Goal: Task Accomplishment & Management: Manage account settings

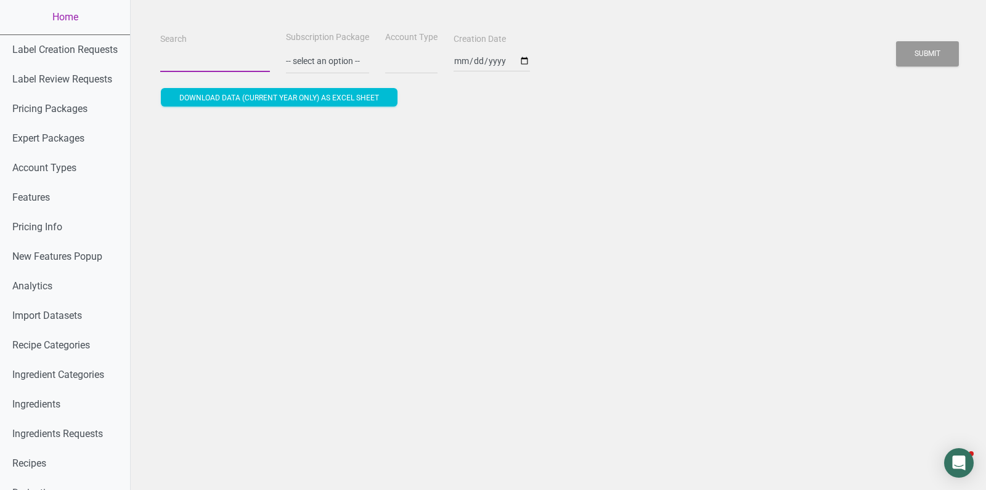
click at [221, 60] on input "Search" at bounding box center [215, 61] width 110 height 22
paste input "ellien.kr@gmail.com"
type input "ellien.kr@gmail.com"
select select
type input "ellien.kr@gmail.com"
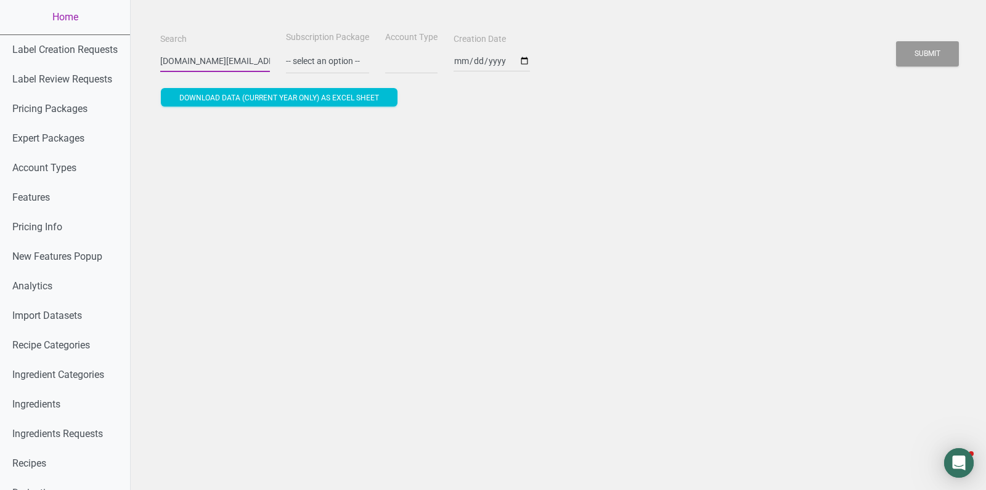
click at [896, 41] on button "Submit" at bounding box center [927, 53] width 63 height 25
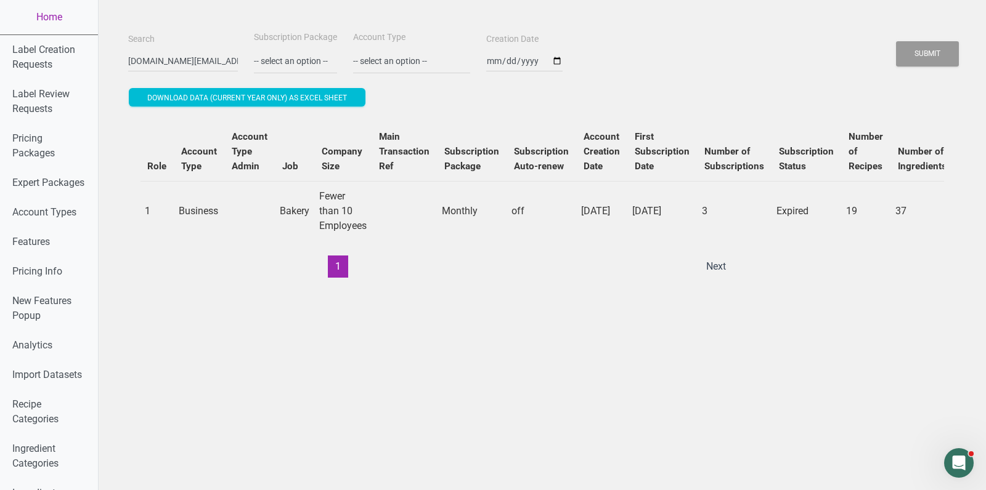
scroll to position [0, 343]
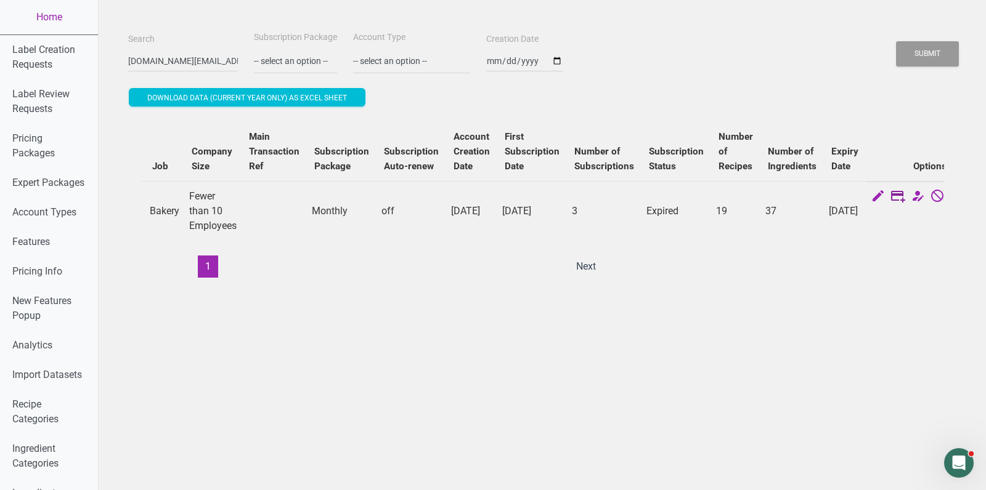
click at [890, 198] on icon at bounding box center [897, 197] width 15 height 17
select select "US"
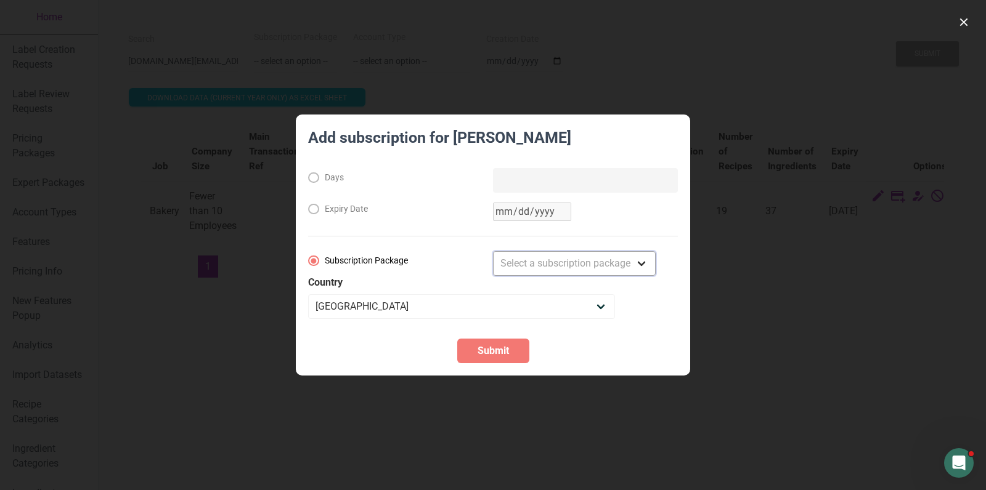
click at [593, 254] on select "Select a subscription package Monthly Yearly Quarterly Free Trial" at bounding box center [574, 263] width 163 height 25
click at [787, 128] on div at bounding box center [493, 245] width 986 height 490
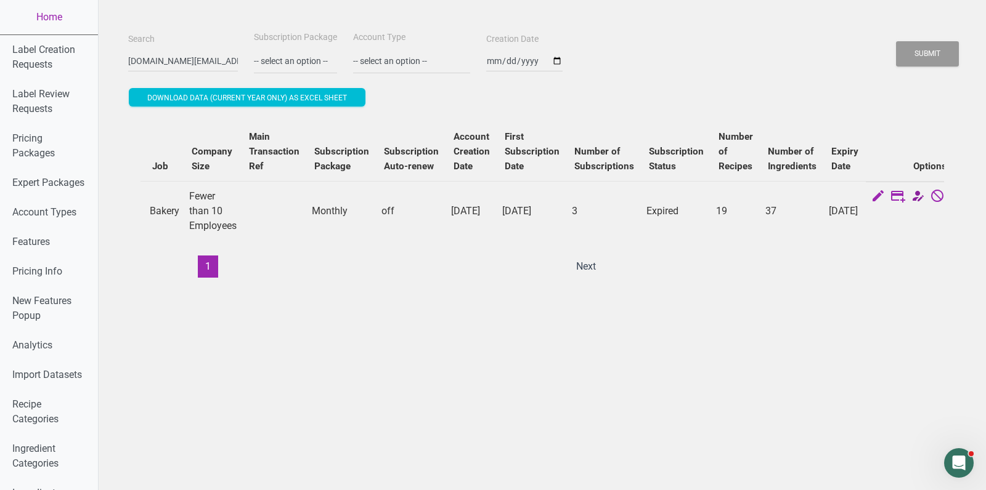
click at [910, 200] on icon at bounding box center [917, 197] width 15 height 17
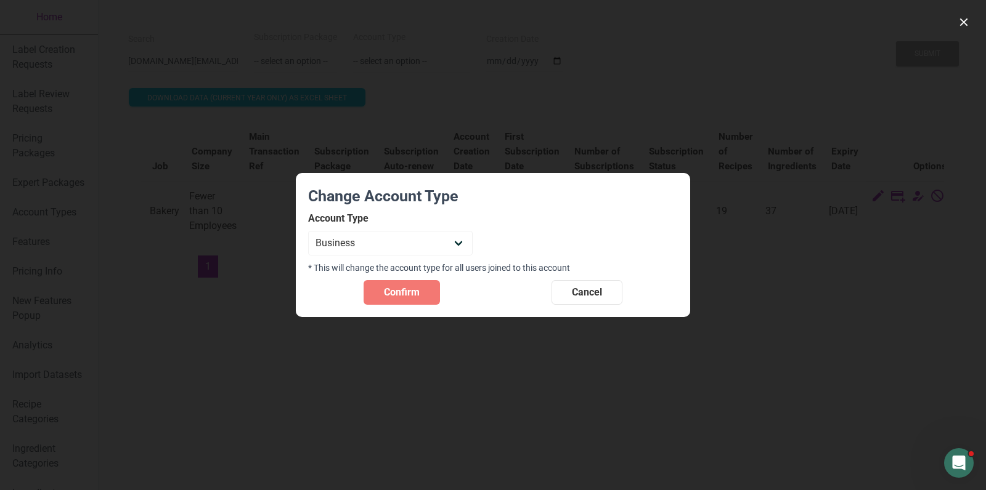
click at [445, 223] on label "Account Type" at bounding box center [390, 219] width 164 height 14
click at [440, 258] on section "Change Account Type Account Type Individual Essential Pro Business Old Enterpri…" at bounding box center [493, 245] width 394 height 144
click at [437, 243] on select "Individual Essential Pro Business Old Enterprise 3 Users (799$) Old Enterprise …" at bounding box center [390, 243] width 164 height 25
select select "29"
click at [308, 231] on select "Individual Essential Pro Business Old Enterprise 3 Users (799$) Old Enterprise …" at bounding box center [390, 243] width 164 height 25
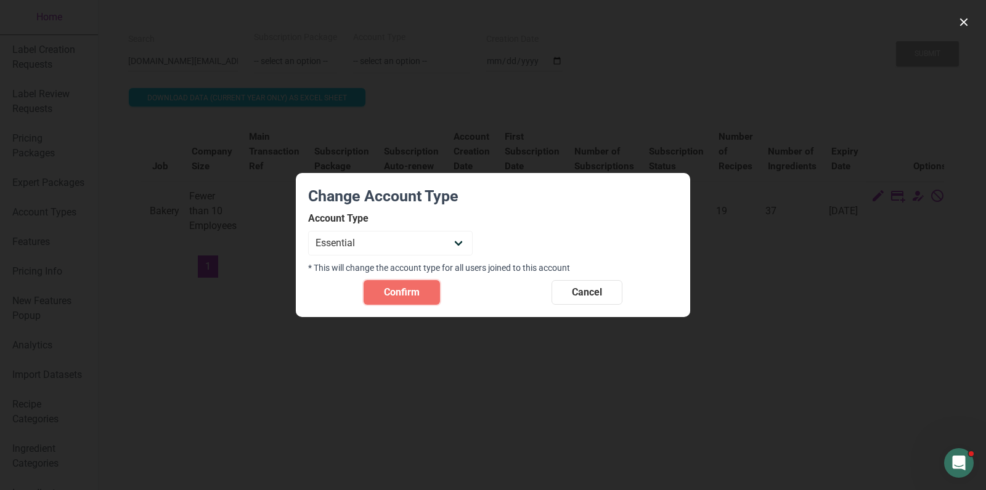
click at [421, 291] on button "Confirm" at bounding box center [401, 292] width 76 height 25
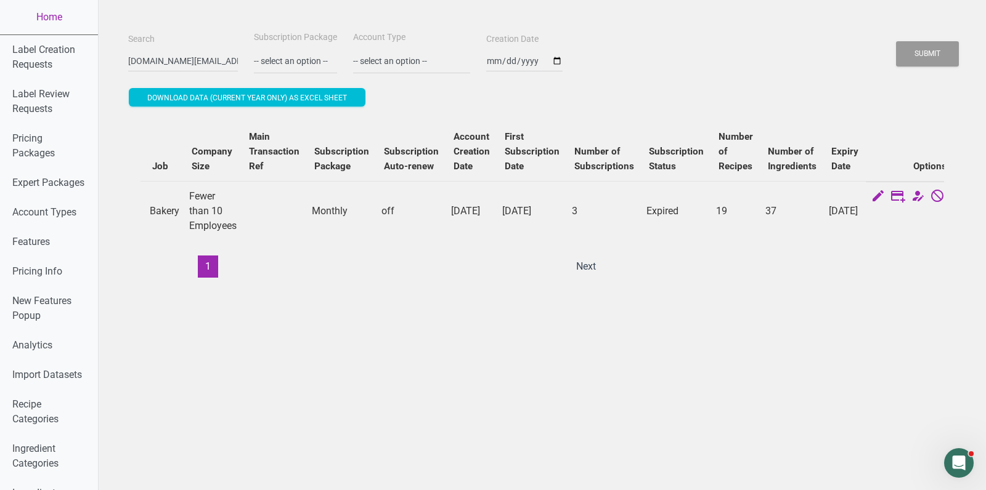
scroll to position [0, 0]
